Goal: Task Accomplishment & Management: Manage account settings

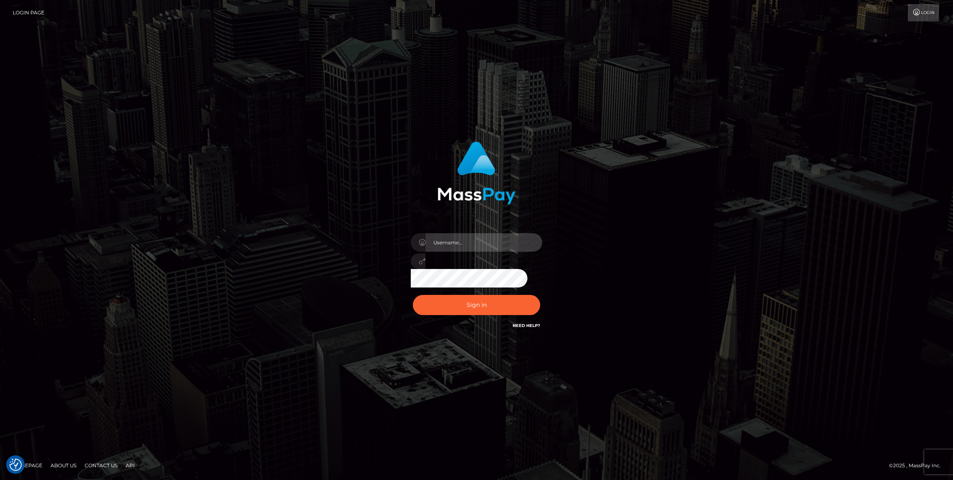
type input "Caroline.Jackpota"
click at [509, 243] on input "[PERSON_NAME].Jackpota" at bounding box center [484, 242] width 117 height 18
click at [426, 300] on button "Sign in" at bounding box center [476, 305] width 127 height 20
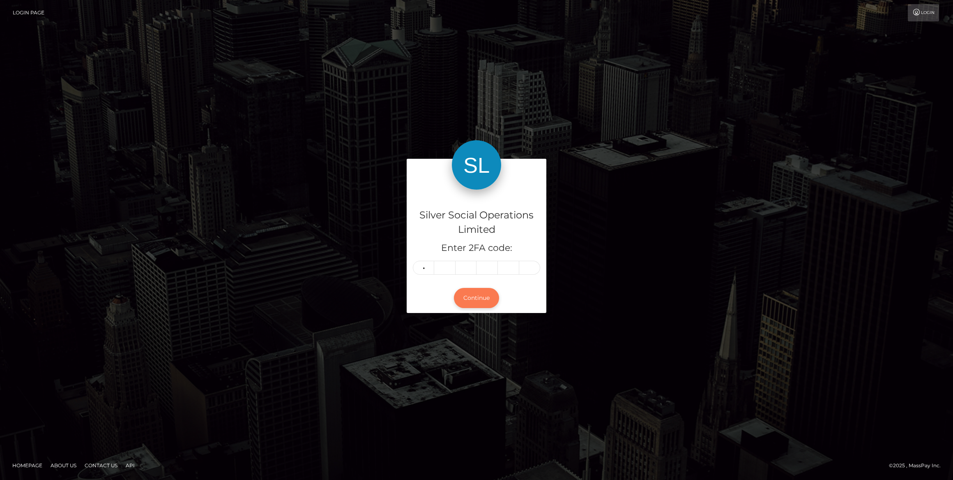
type input "9"
type input "2"
type input "7"
type input "6"
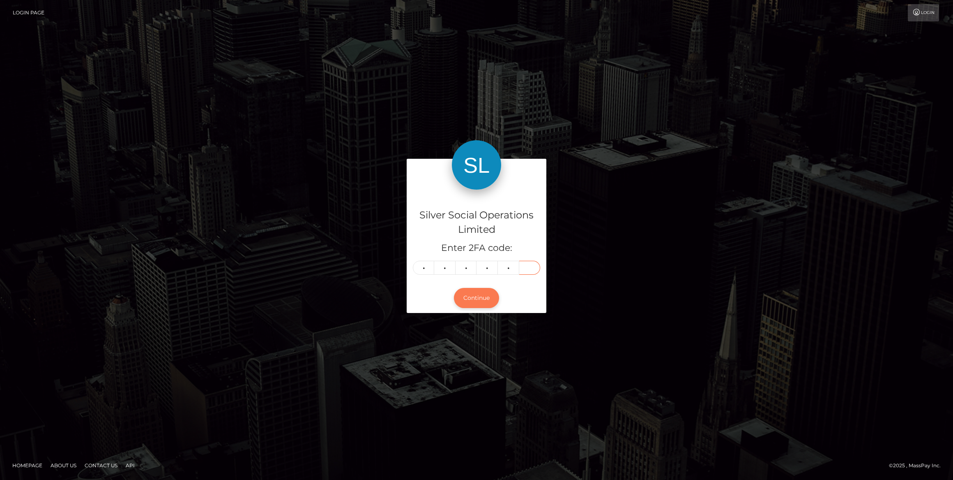
type input "5"
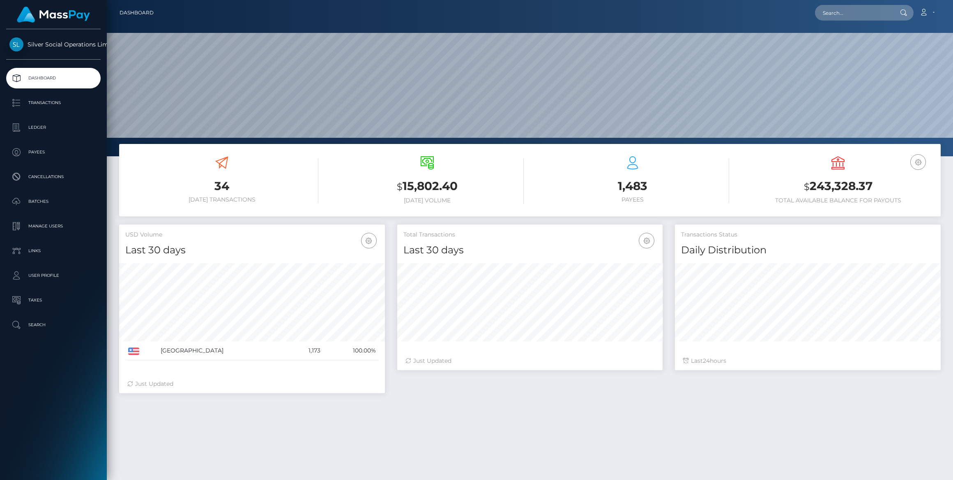
scroll to position [145, 266]
click at [41, 272] on p "User Profile" at bounding box center [53, 275] width 88 height 12
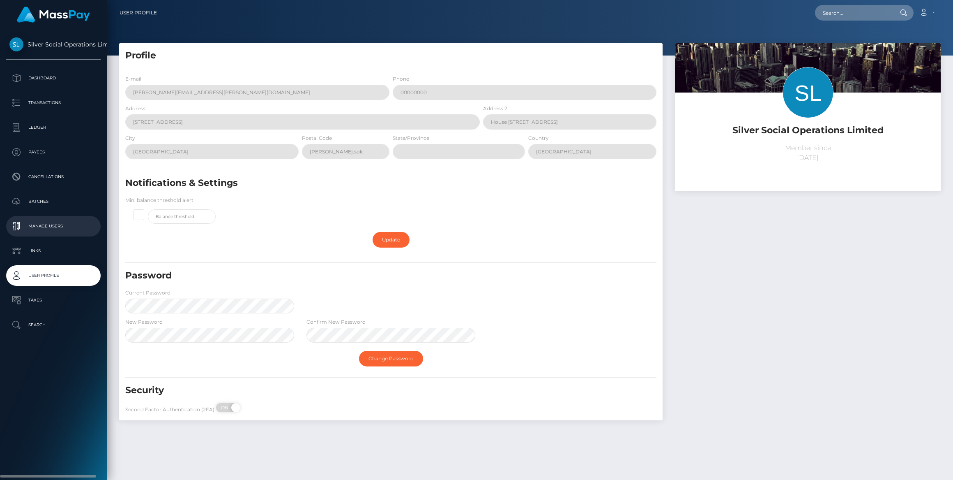
drag, startPoint x: 41, startPoint y: 223, endPoint x: 47, endPoint y: 223, distance: 6.2
click at [42, 223] on p "Manage Users" at bounding box center [53, 226] width 88 height 12
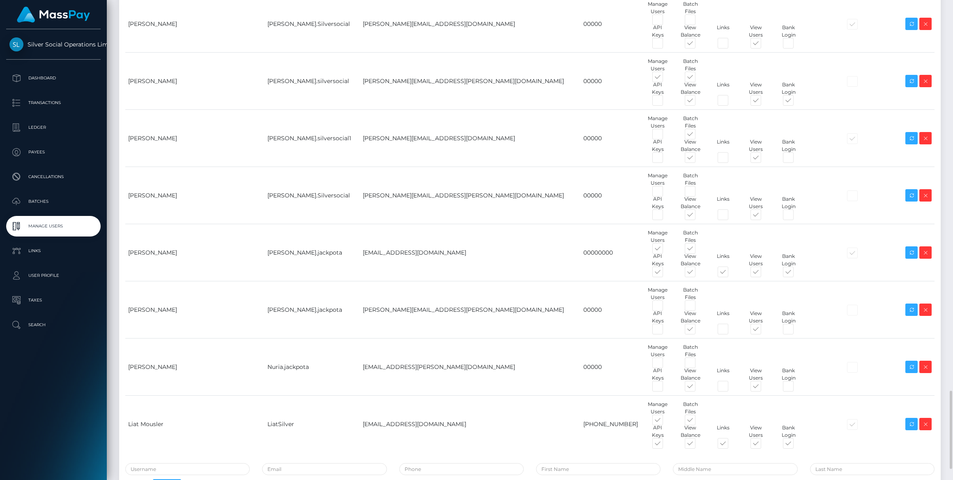
scroll to position [2461, 0]
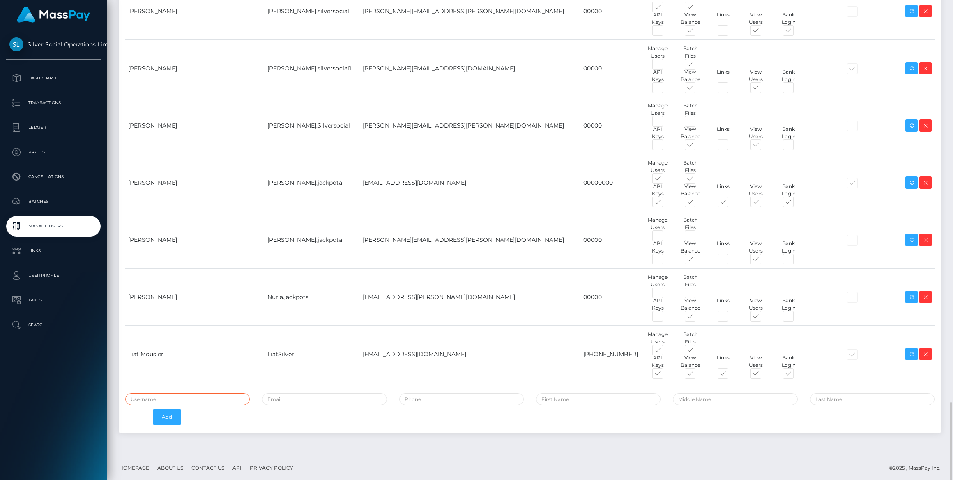
click at [189, 399] on input "text" at bounding box center [187, 399] width 125 height 12
type input "[PERSON_NAME].Silversocial"
click at [296, 393] on input "email" at bounding box center [324, 399] width 125 height 12
paste input "[PERSON_NAME][EMAIL_ADDRESS][PERSON_NAME][DOMAIN_NAME]"
type input "[PERSON_NAME][EMAIL_ADDRESS][PERSON_NAME][DOMAIN_NAME]"
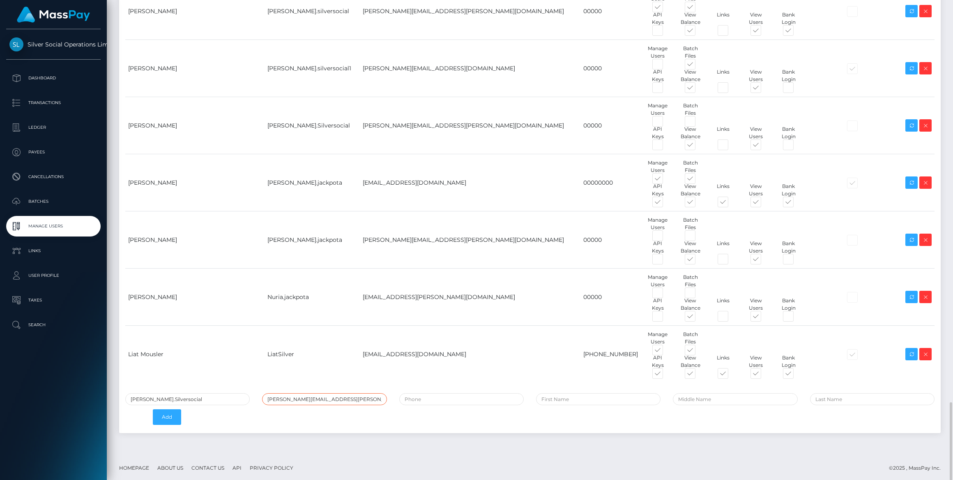
type input "Hector"
type input "Rodriguez"
type input "[PERSON_NAME][EMAIL_ADDRESS][PERSON_NAME][DOMAIN_NAME]"
click at [492, 394] on input "tel" at bounding box center [461, 399] width 125 height 12
type input "00000"
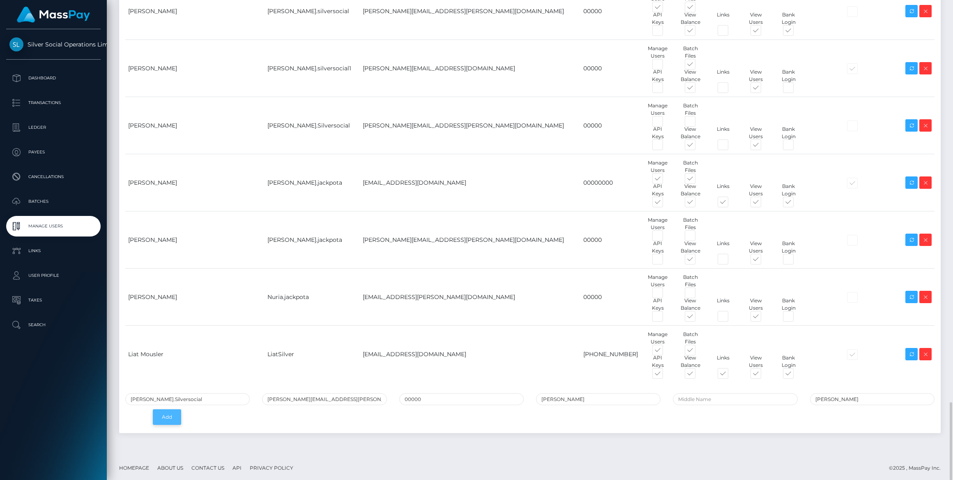
click at [173, 411] on button "Add" at bounding box center [167, 417] width 28 height 16
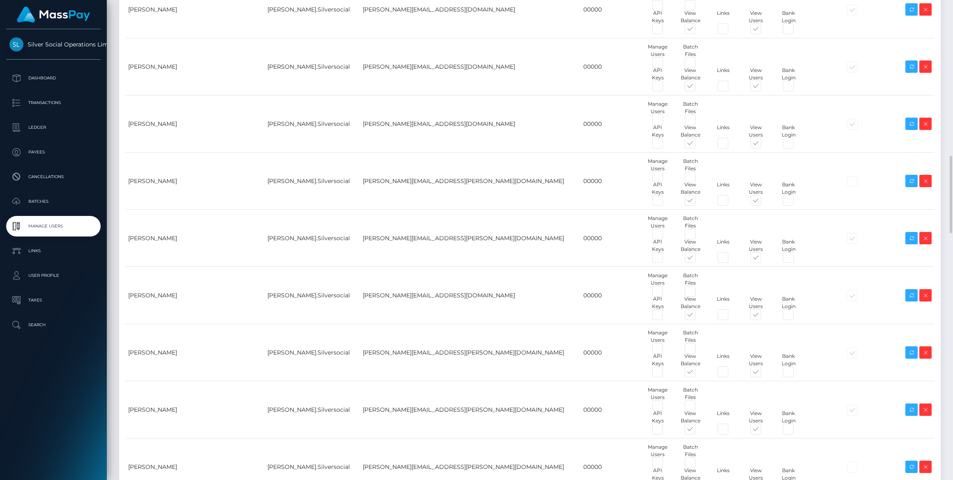
scroll to position [1196, 0]
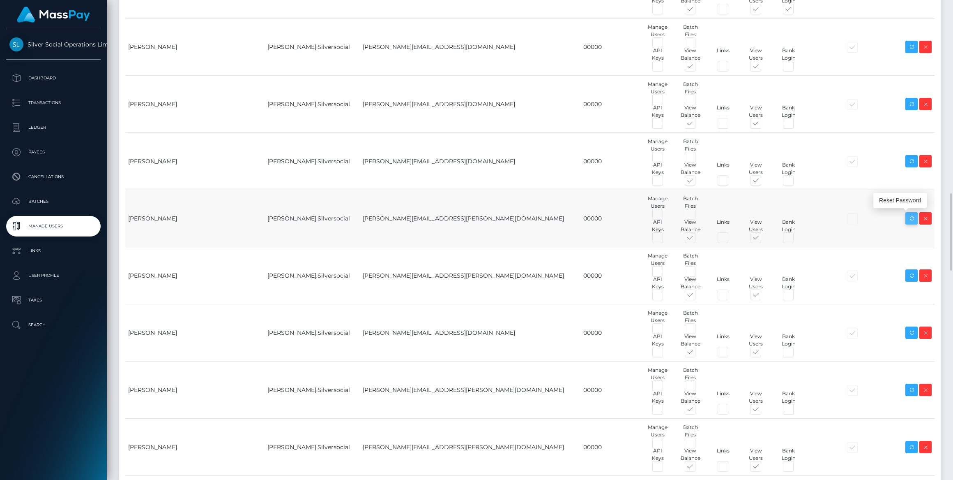
click at [914, 215] on icon at bounding box center [912, 218] width 10 height 10
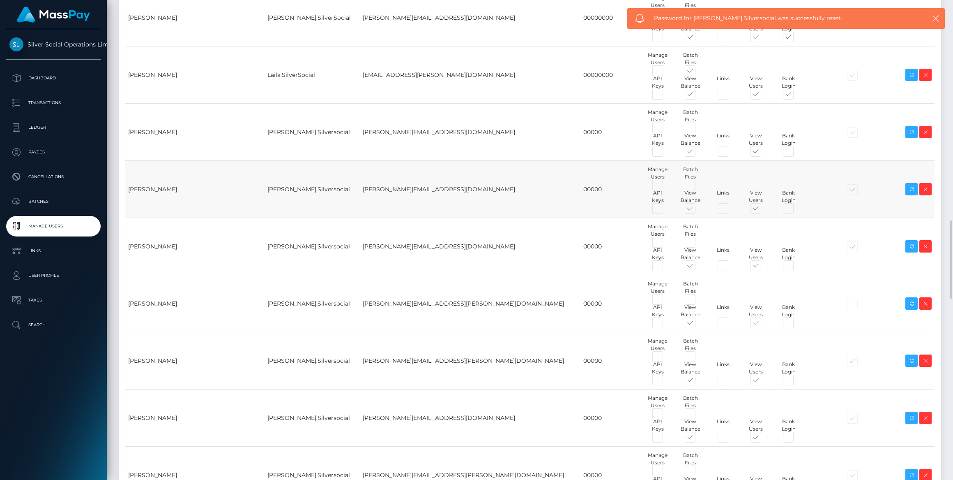
scroll to position [1121, 0]
